Goal: Information Seeking & Learning: Find specific page/section

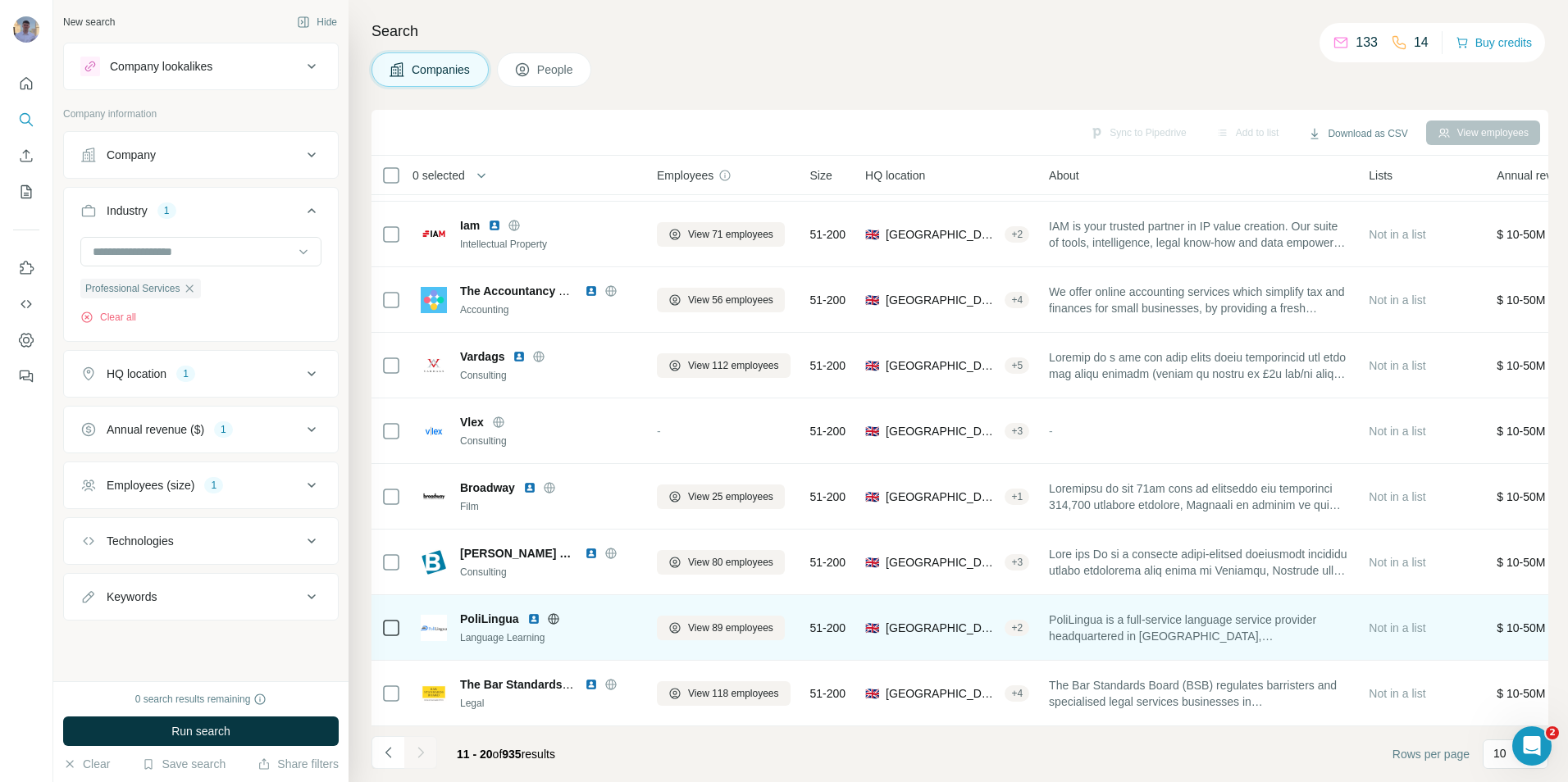
scroll to position [133, 0]
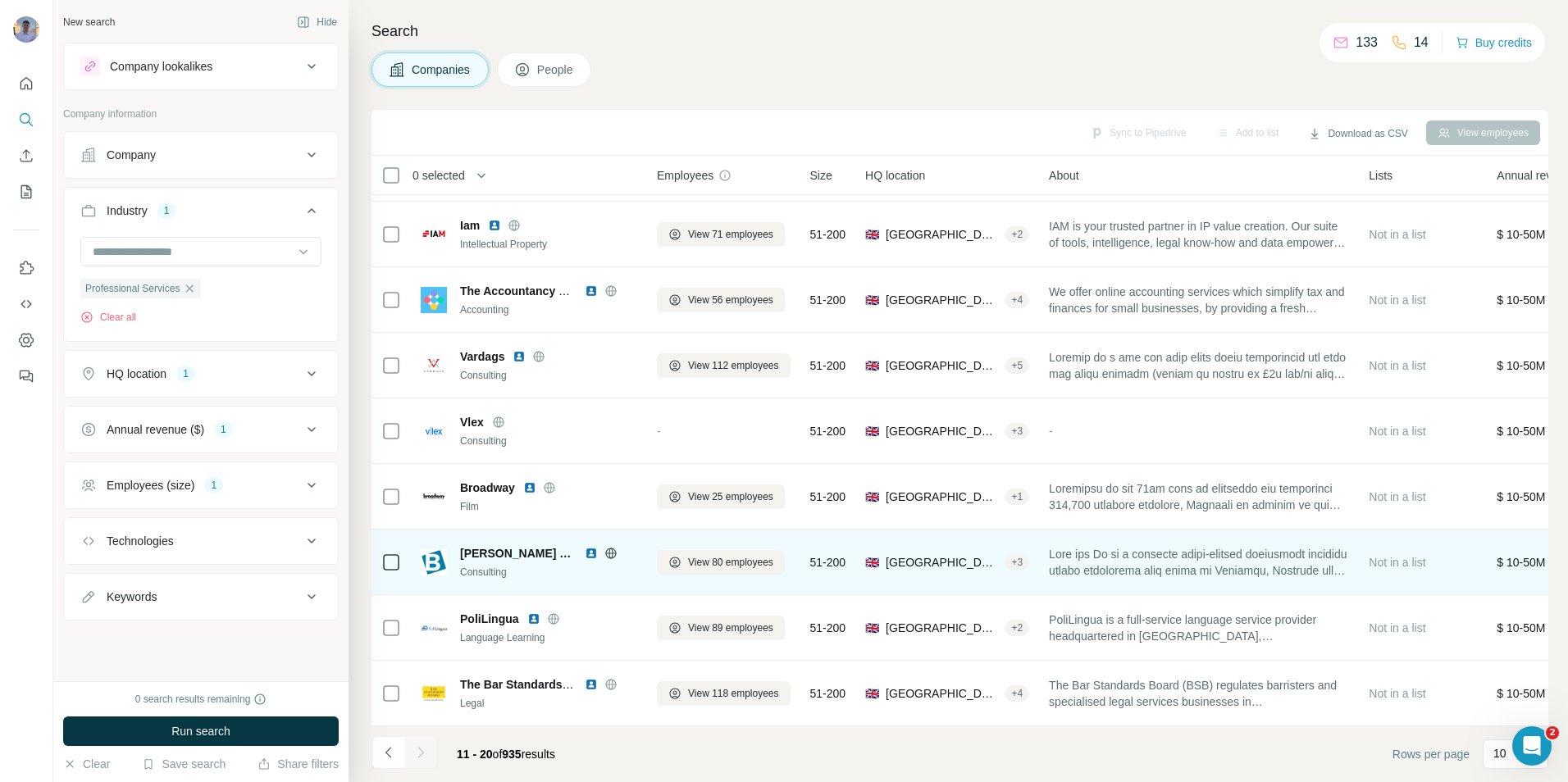
click at [604, 551] on icon at bounding box center [610, 553] width 13 height 13
click at [705, 556] on span "View 80 employees" at bounding box center [730, 562] width 85 height 15
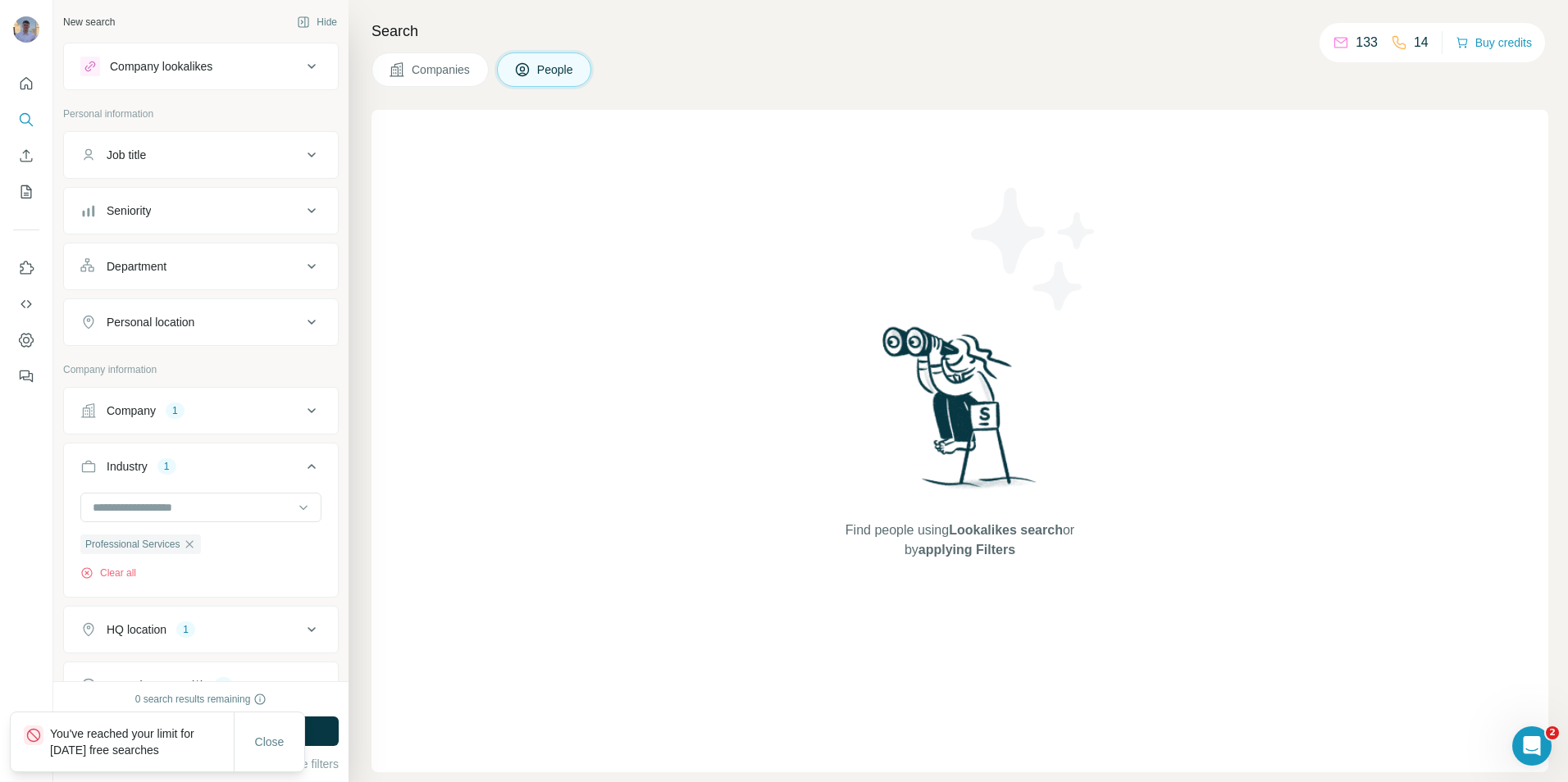
click at [460, 70] on span "Companies" at bounding box center [441, 69] width 60 height 17
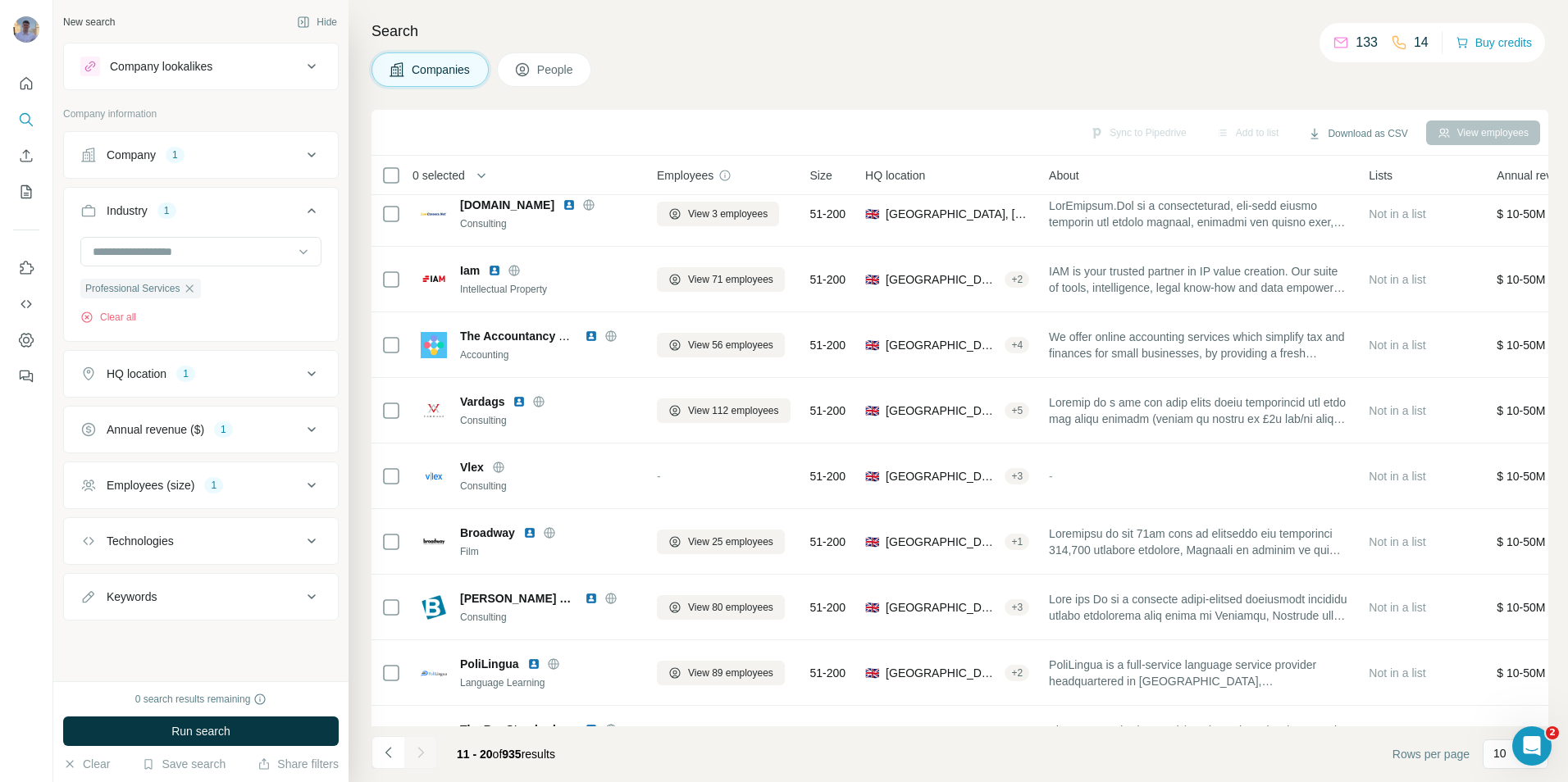
scroll to position [51, 0]
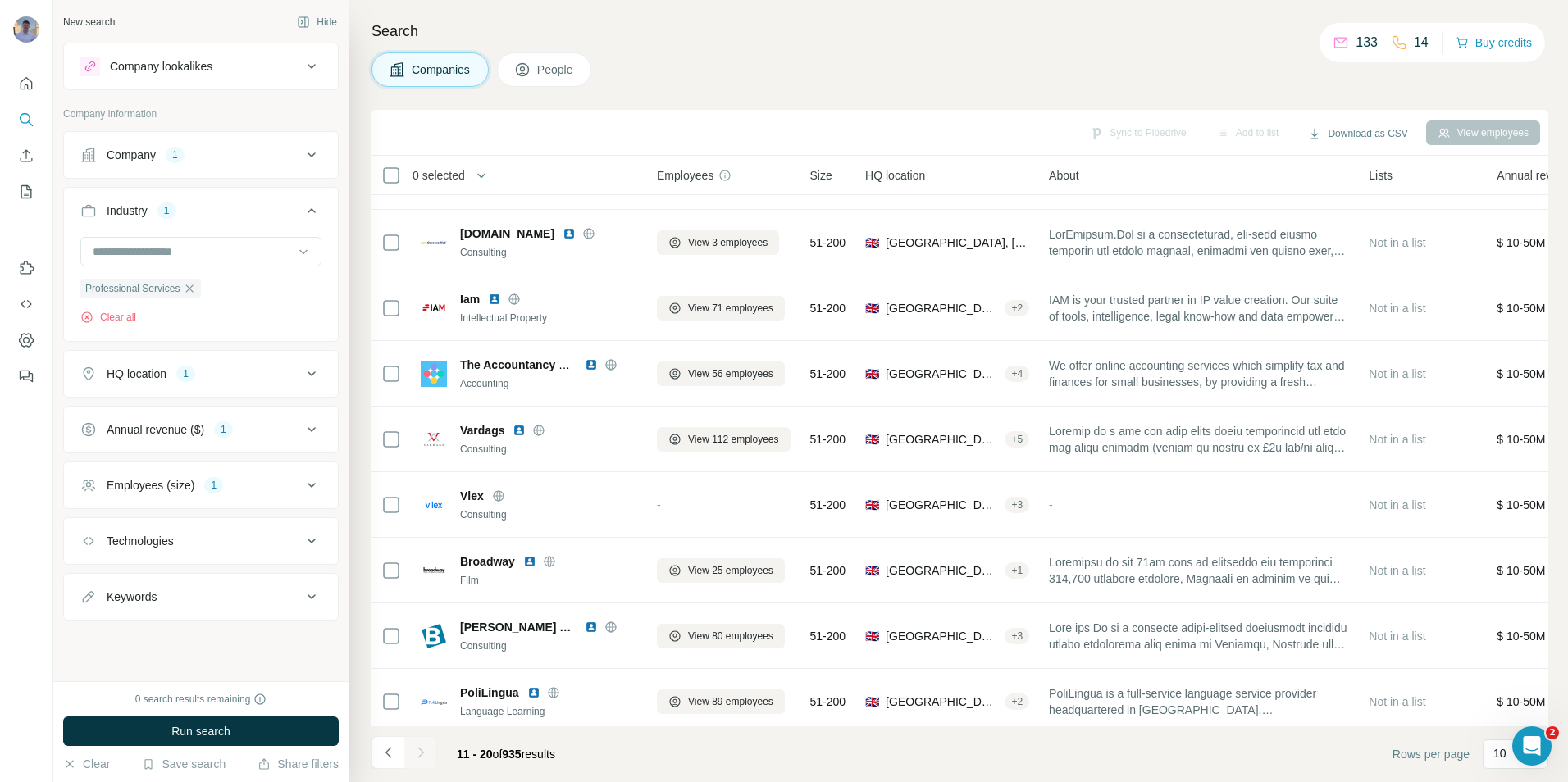
click at [766, 22] on h4 "Search" at bounding box center [960, 31] width 1176 height 23
click at [682, 51] on div "Search Companies People Sync to Pipedrive Add to list Download as CSV View empl…" at bounding box center [958, 391] width 1219 height 782
click at [667, 55] on div "Companies People" at bounding box center [960, 69] width 1176 height 34
click at [684, 68] on div "Companies People" at bounding box center [960, 69] width 1176 height 34
